Goal: Find specific page/section: Find specific page/section

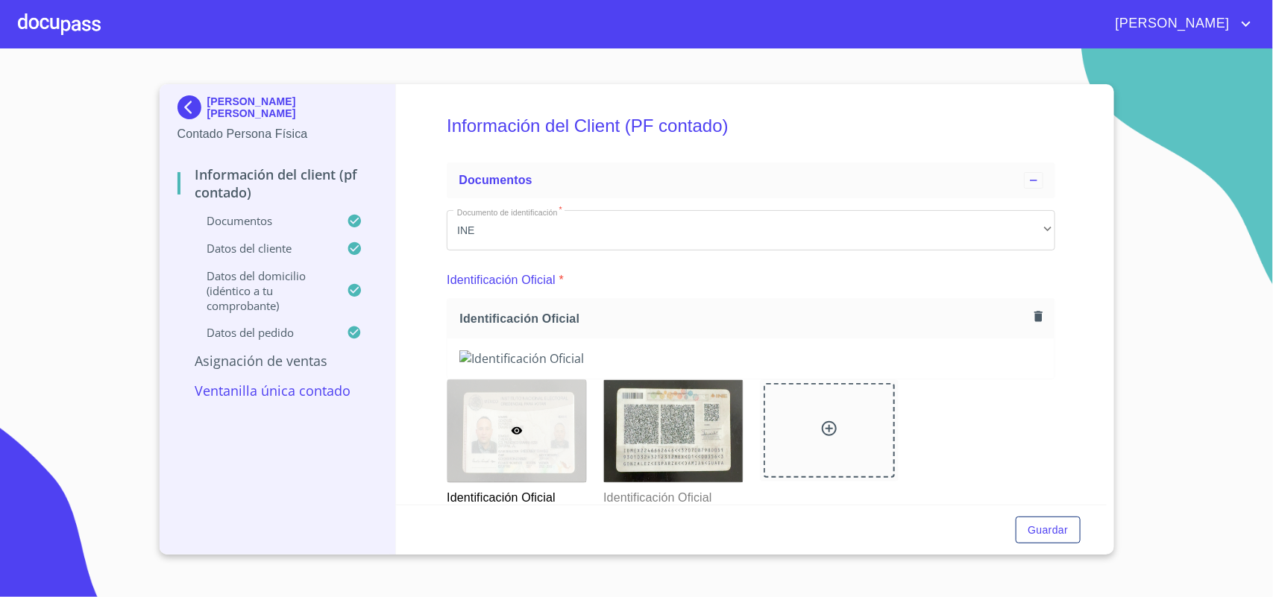
scroll to position [839, 0]
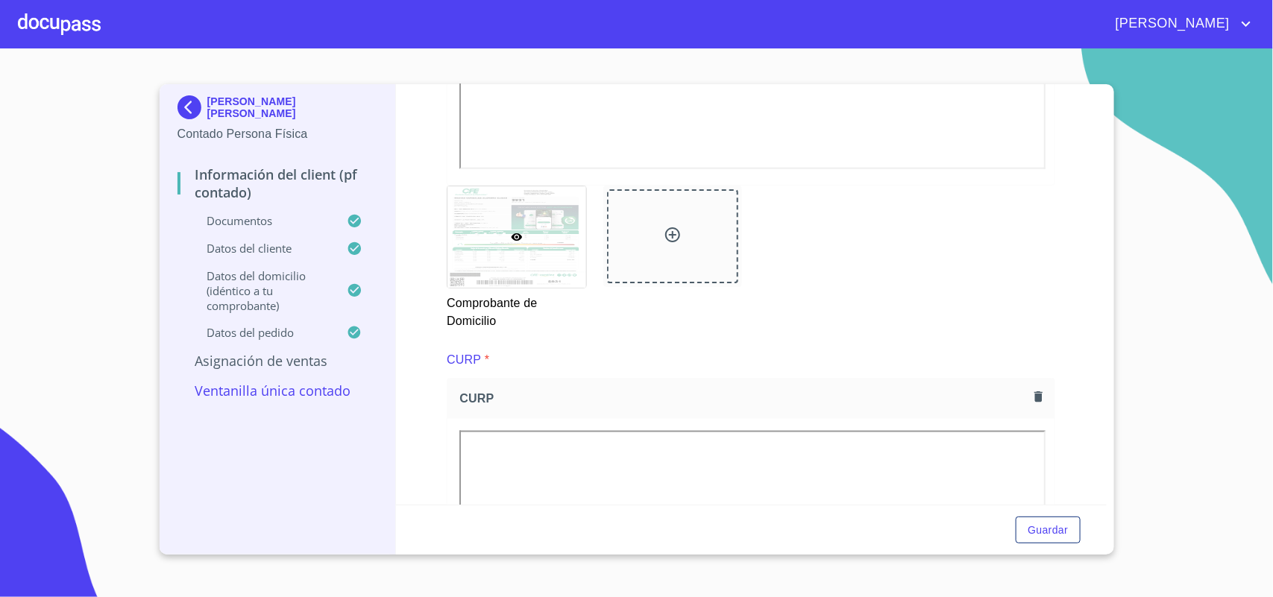
click at [37, 21] on div at bounding box center [59, 24] width 83 height 48
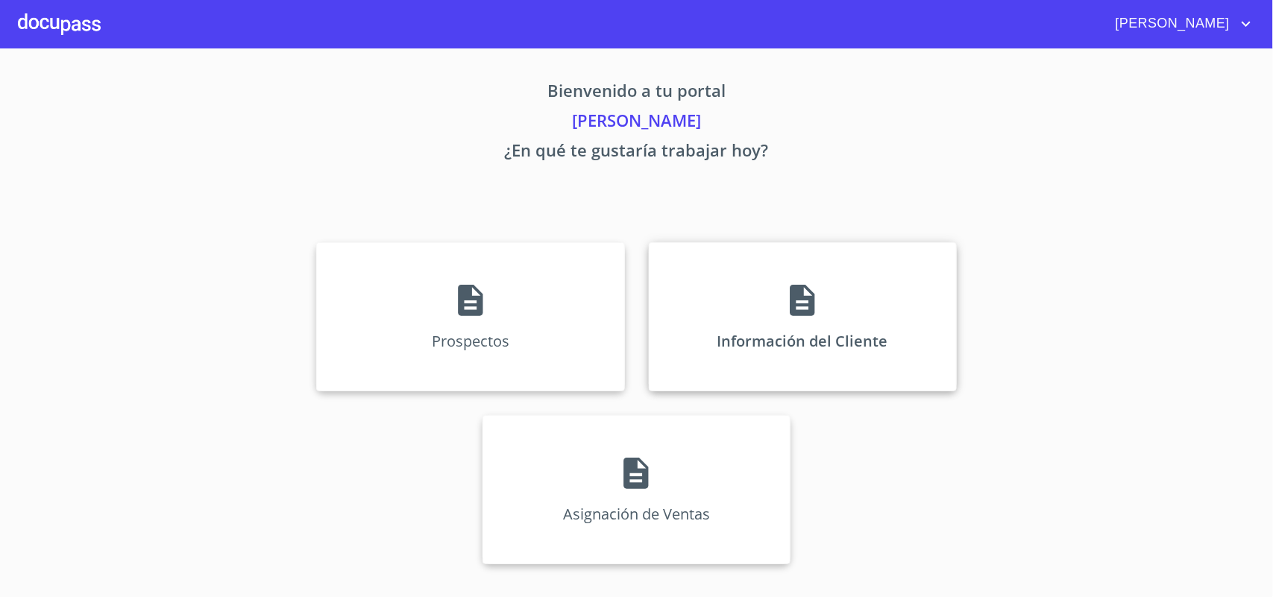
click at [781, 327] on div "Información del Cliente" at bounding box center [803, 316] width 308 height 149
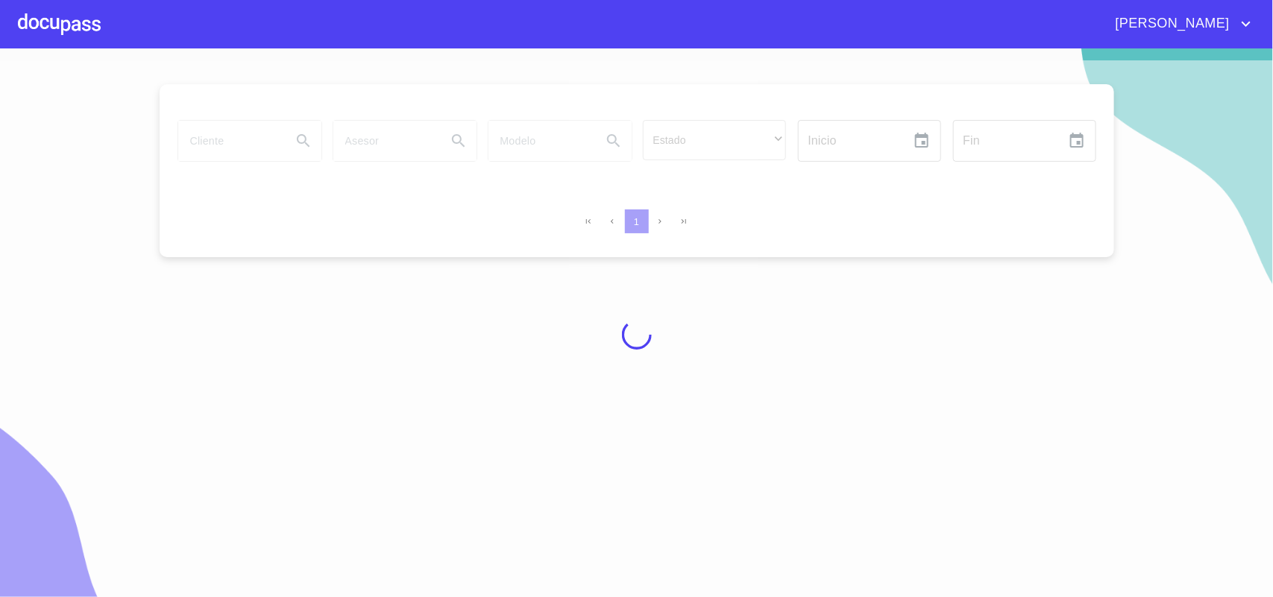
click at [251, 145] on div at bounding box center [636, 334] width 1273 height 549
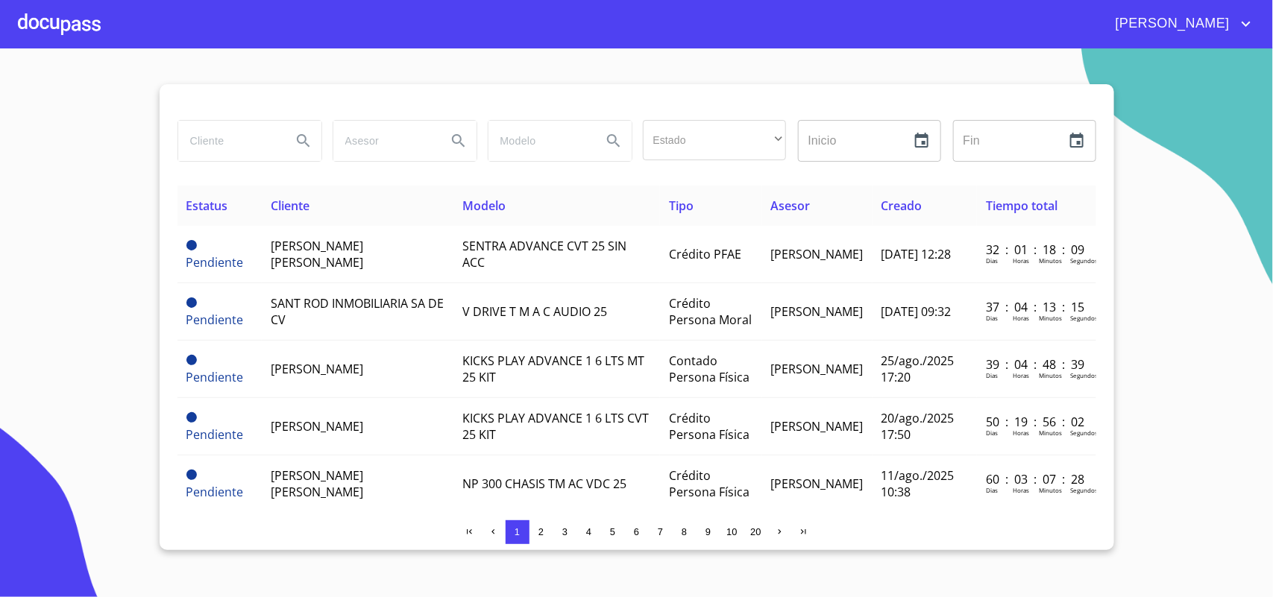
click at [267, 142] on input "search" at bounding box center [228, 141] width 101 height 40
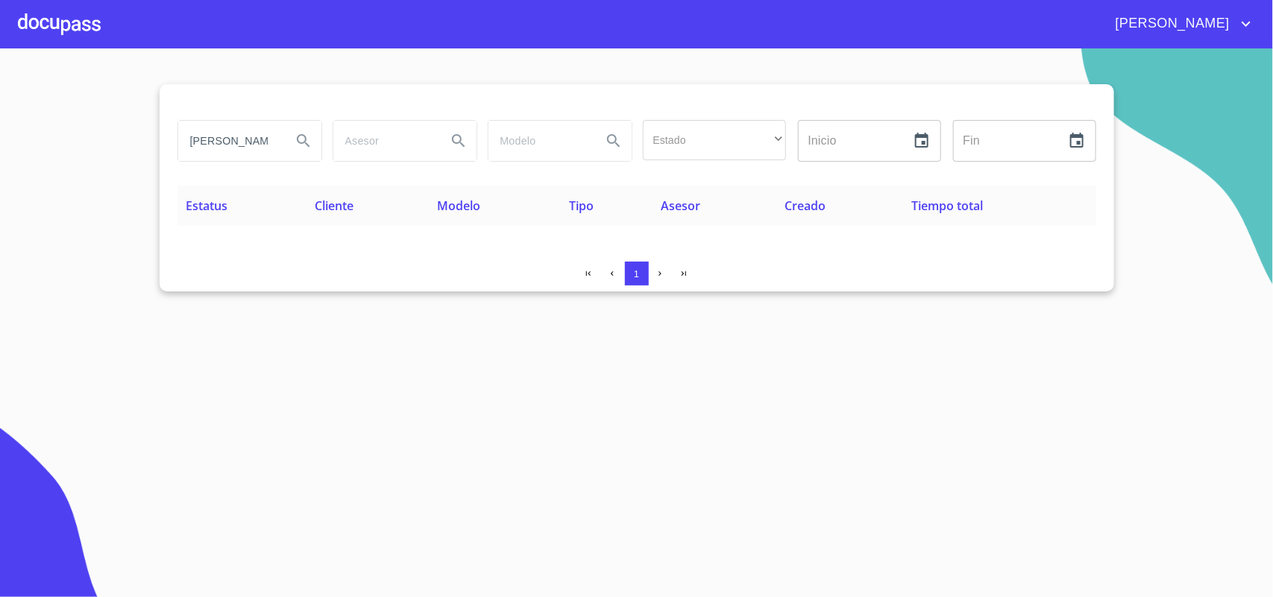
type input "J"
click at [101, 30] on div "[PERSON_NAME]" at bounding box center [678, 24] width 1154 height 24
click at [86, 22] on div at bounding box center [59, 24] width 83 height 48
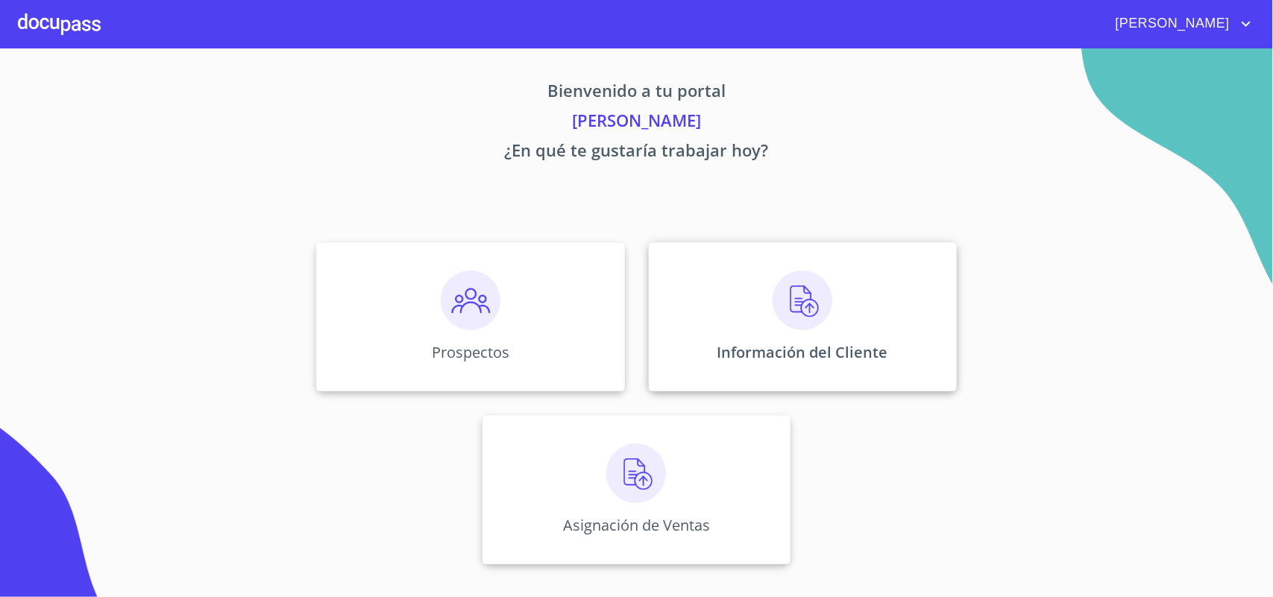
click at [855, 362] on p "Información del Cliente" at bounding box center [802, 352] width 171 height 20
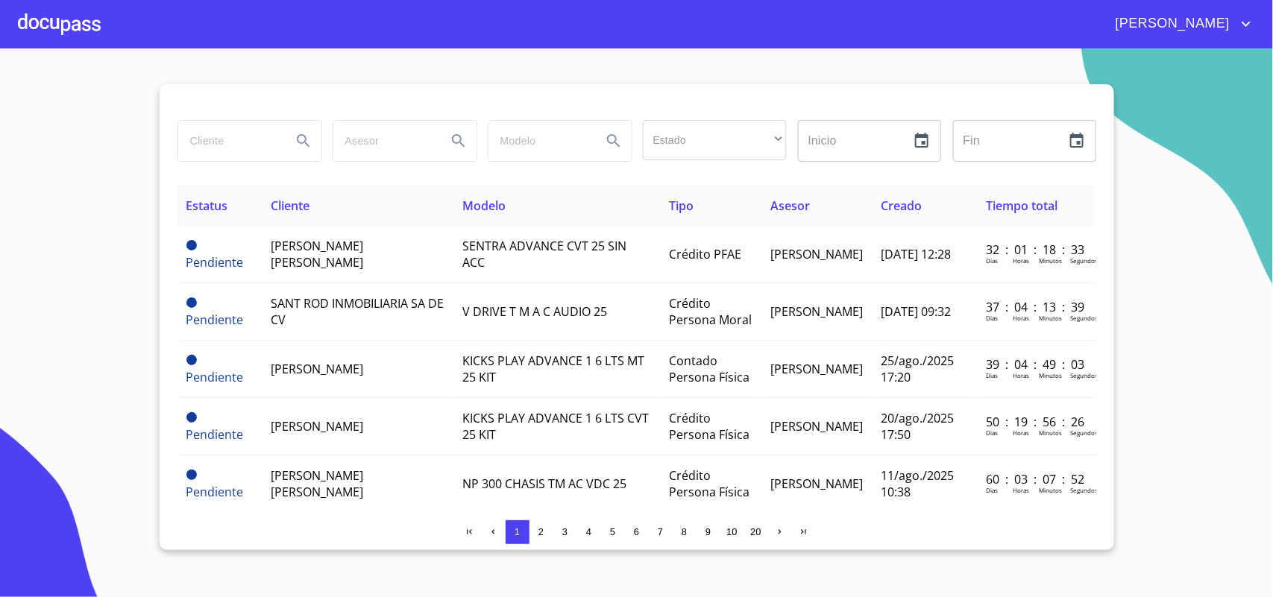
click at [263, 148] on input "search" at bounding box center [228, 141] width 101 height 40
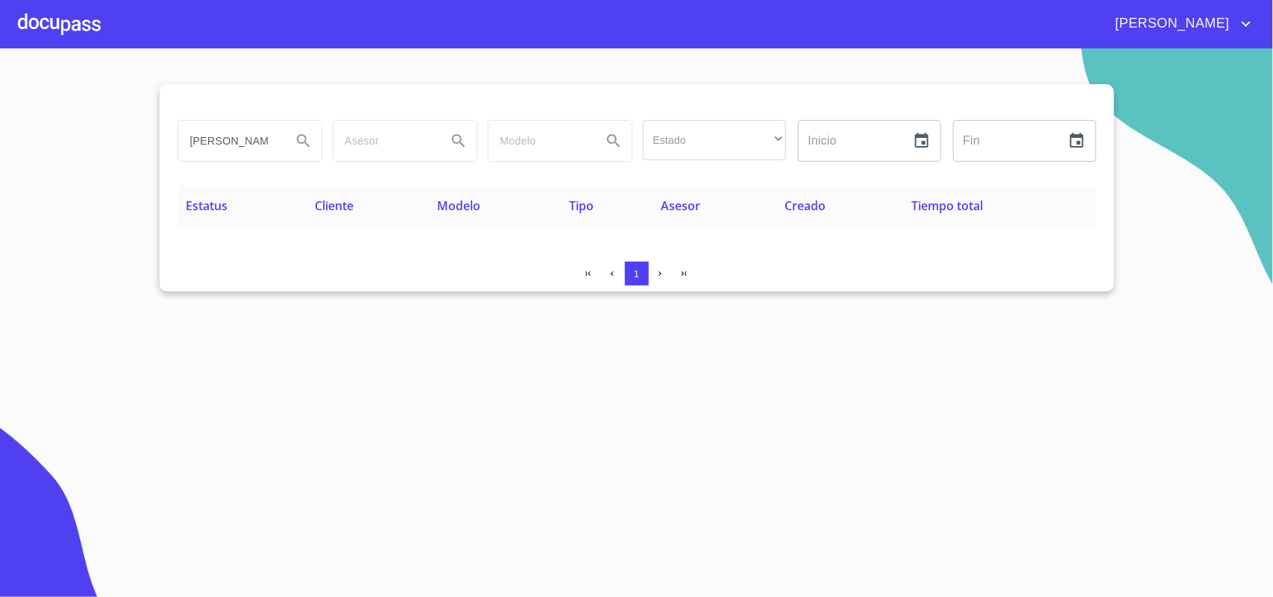
type input "J"
click at [31, 12] on div at bounding box center [59, 24] width 83 height 48
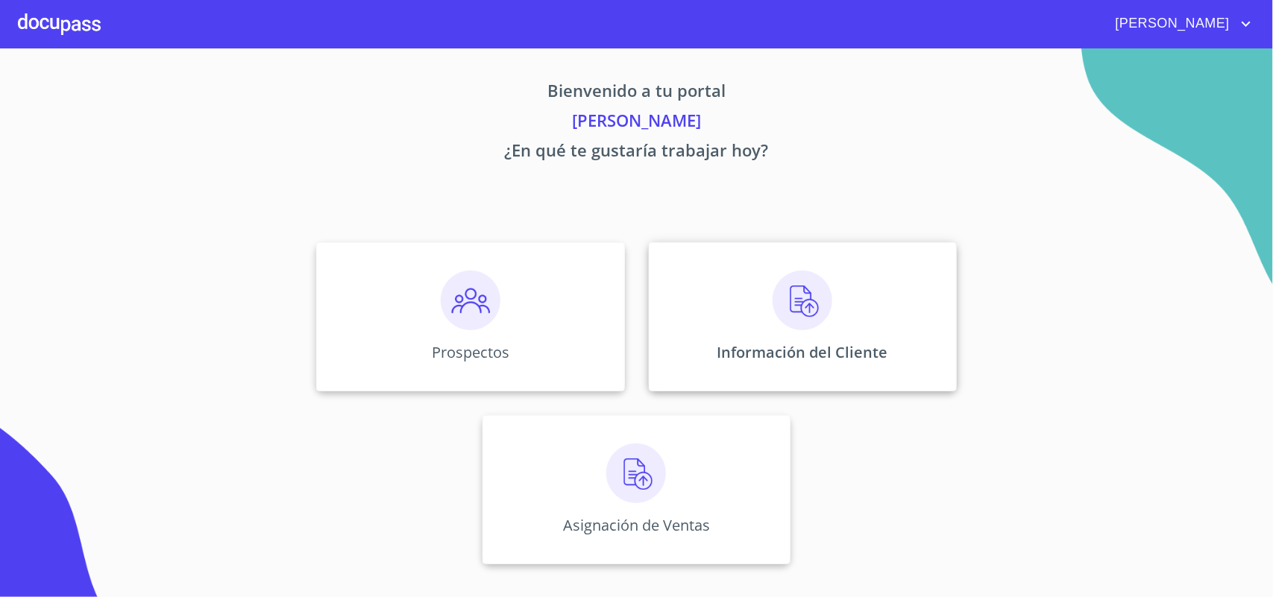
click at [897, 336] on div "Información del Cliente" at bounding box center [803, 316] width 308 height 149
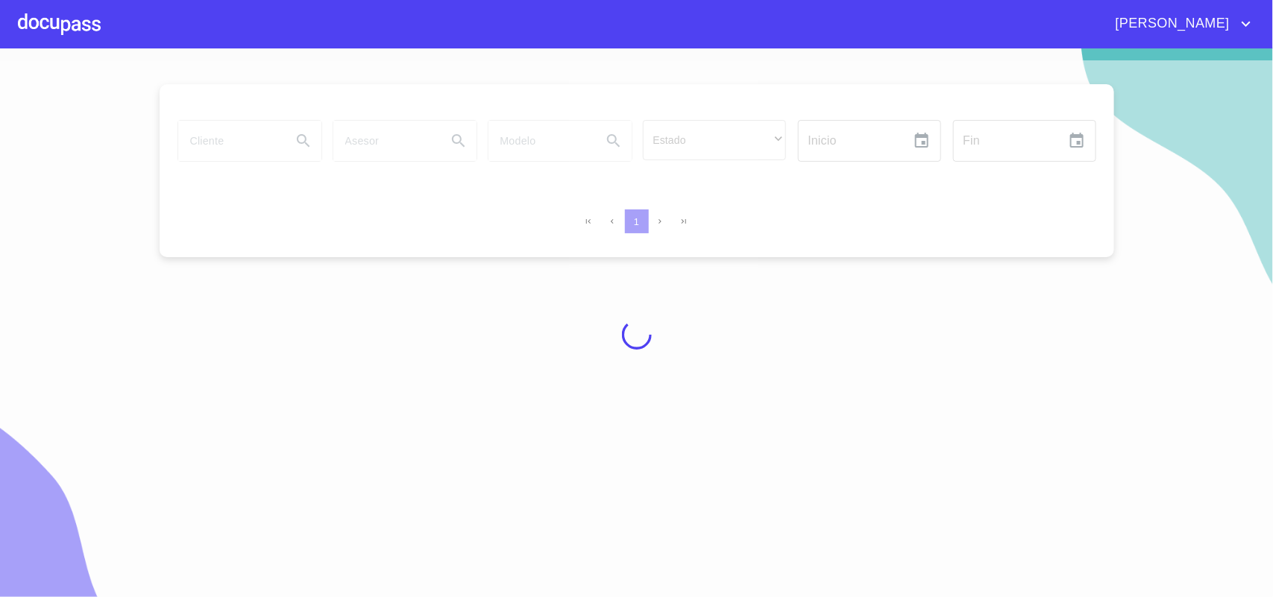
click at [254, 154] on div at bounding box center [636, 334] width 1273 height 549
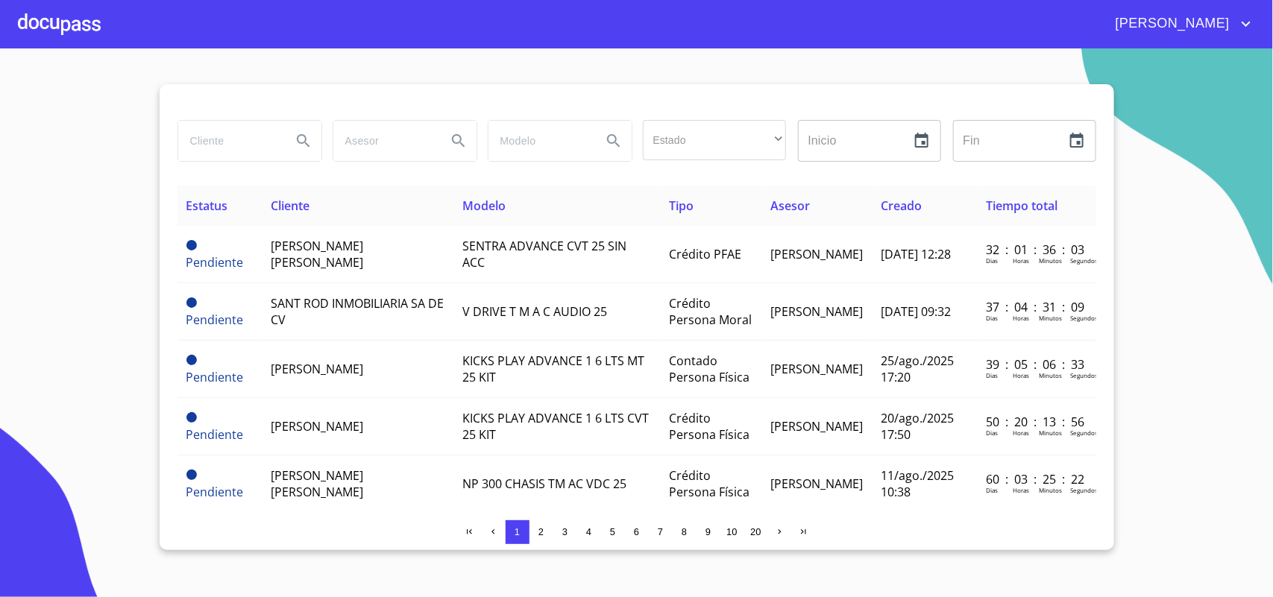
click at [256, 153] on input "search" at bounding box center [228, 141] width 101 height 40
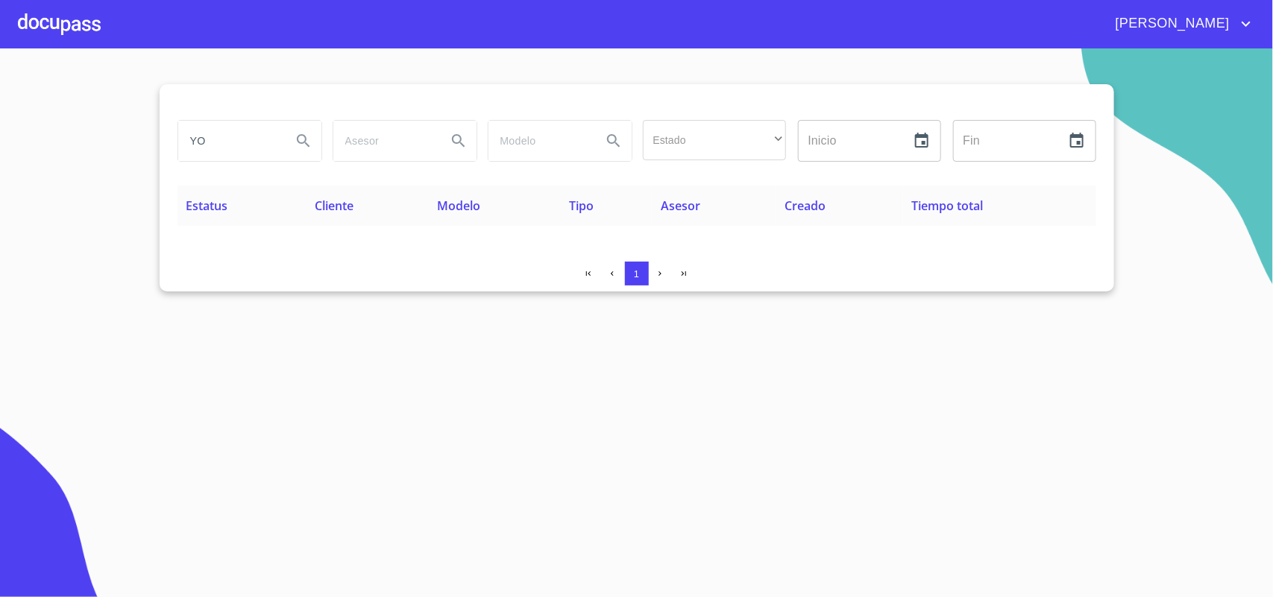
type input "Y"
type input "[PERSON_NAME]"
